Goal: Navigation & Orientation: Understand site structure

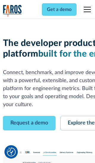
scroll to position [34, 0]
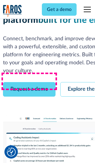
click at [29, 82] on link "Request a demo" at bounding box center [29, 89] width 52 height 15
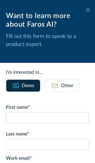
click at [88, 10] on icon at bounding box center [87, 9] width 5 height 4
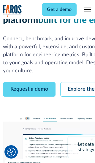
click at [77, 82] on link "Explore the platform" at bounding box center [91, 89] width 63 height 15
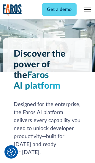
scroll to position [4446, 0]
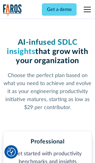
scroll to position [917, 0]
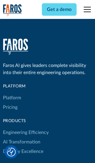
click at [12, 93] on link "Platform" at bounding box center [12, 97] width 18 height 9
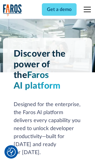
scroll to position [4636, 0]
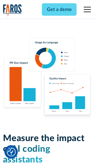
scroll to position [3659, 0]
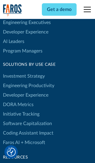
click at [18, 100] on link "DORA Metrics" at bounding box center [18, 104] width 30 height 9
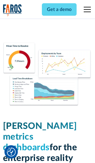
scroll to position [2592, 0]
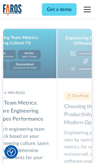
scroll to position [2670, 0]
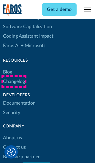
click at [14, 81] on link "Changelog" at bounding box center [14, 81] width 22 height 9
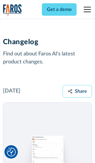
scroll to position [7150, 0]
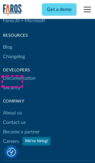
click at [12, 108] on link "About us" at bounding box center [12, 112] width 19 height 9
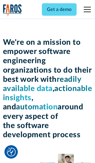
scroll to position [2041, 0]
